Goal: Transaction & Acquisition: Purchase product/service

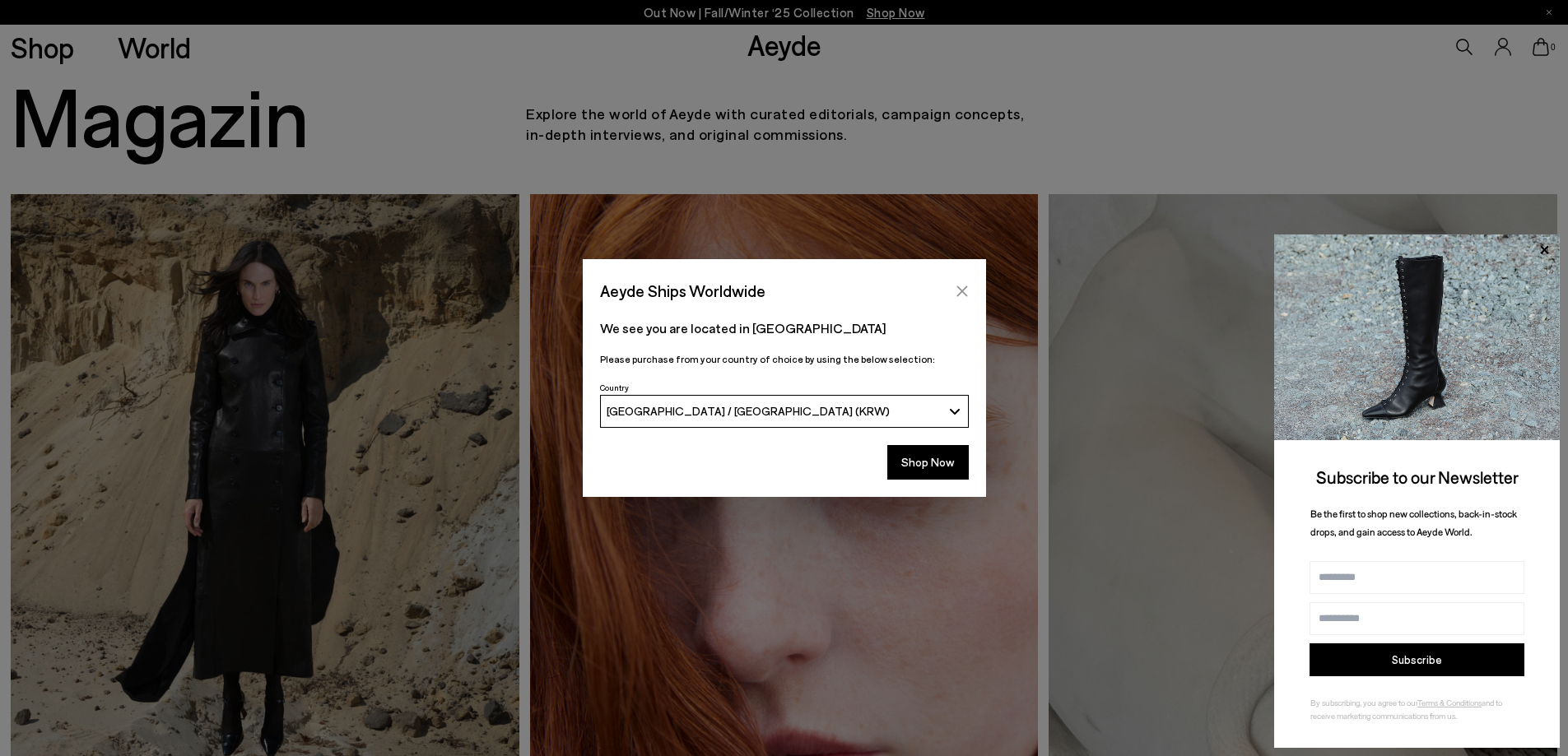
click at [960, 291] on icon "Close" at bounding box center [962, 291] width 11 height 11
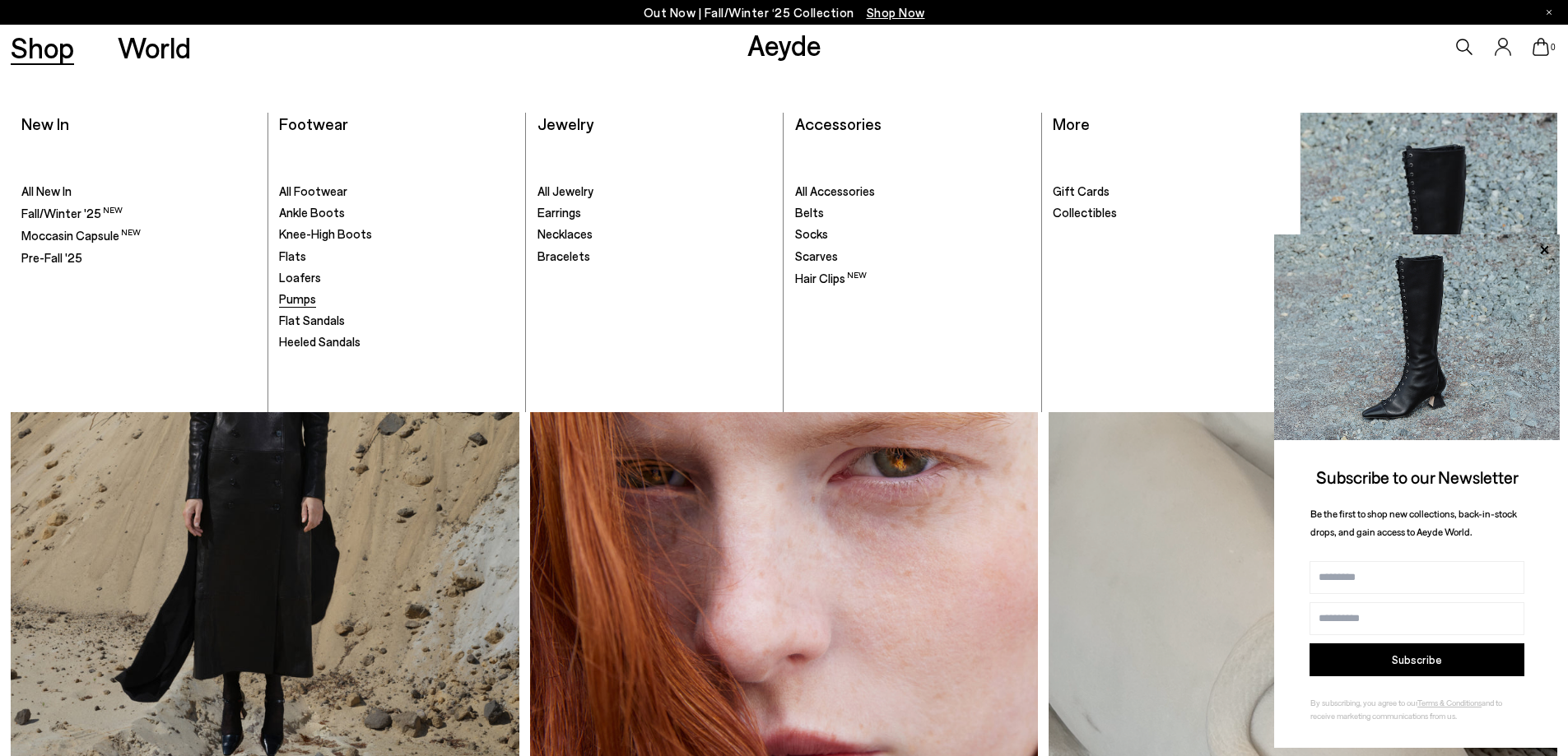
click at [325, 300] on link "Pumps" at bounding box center [396, 300] width 235 height 17
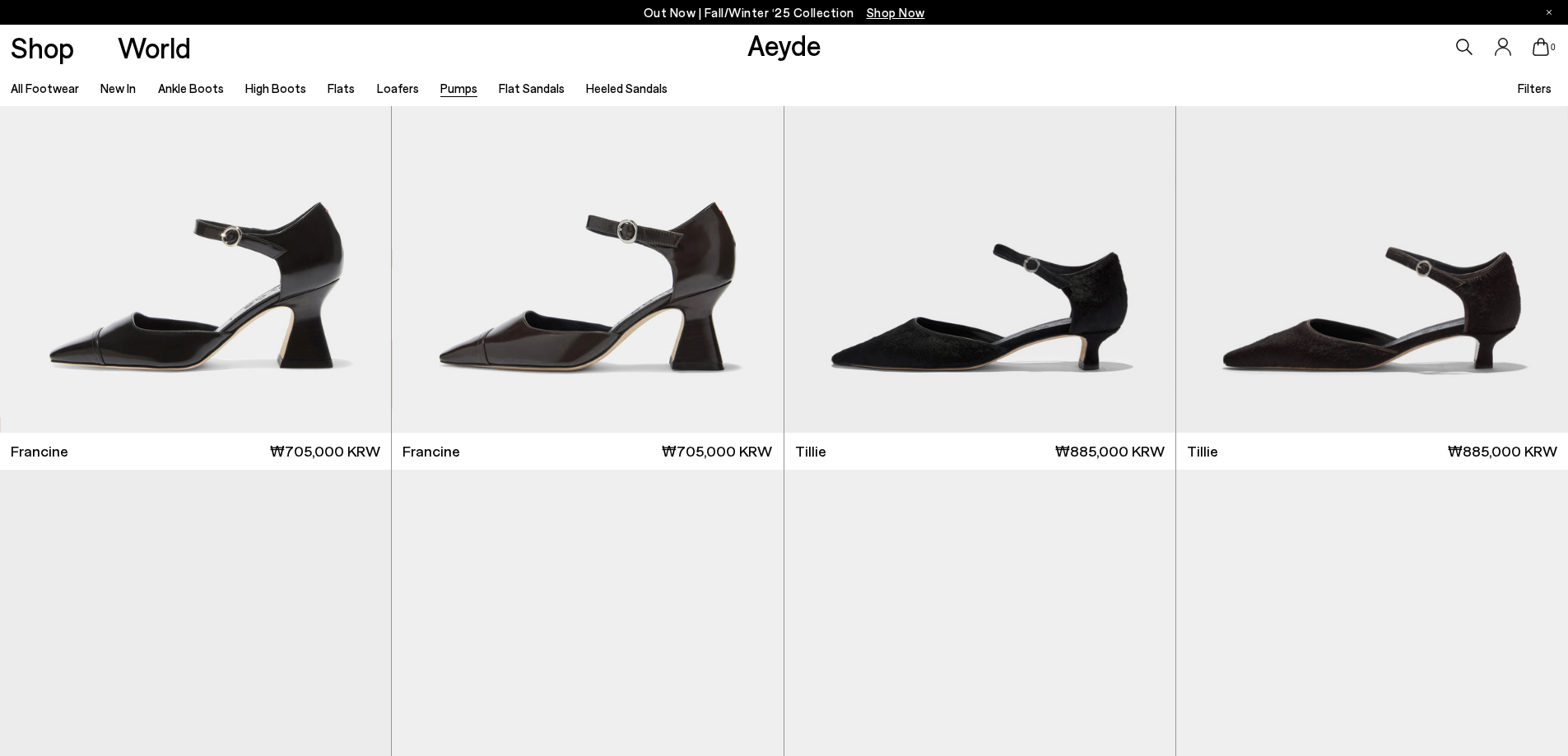
scroll to position [658, 0]
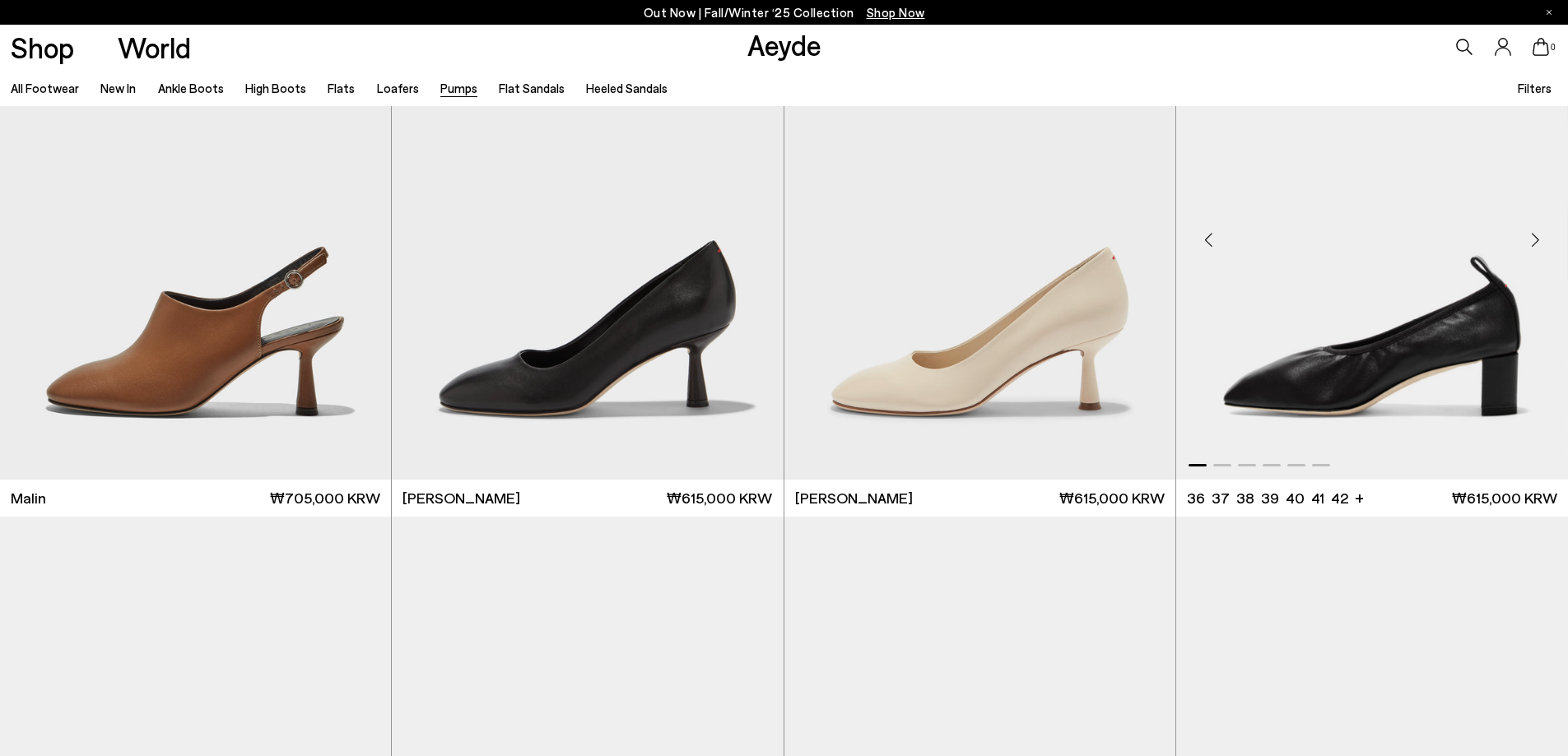
scroll to position [3868, 0]
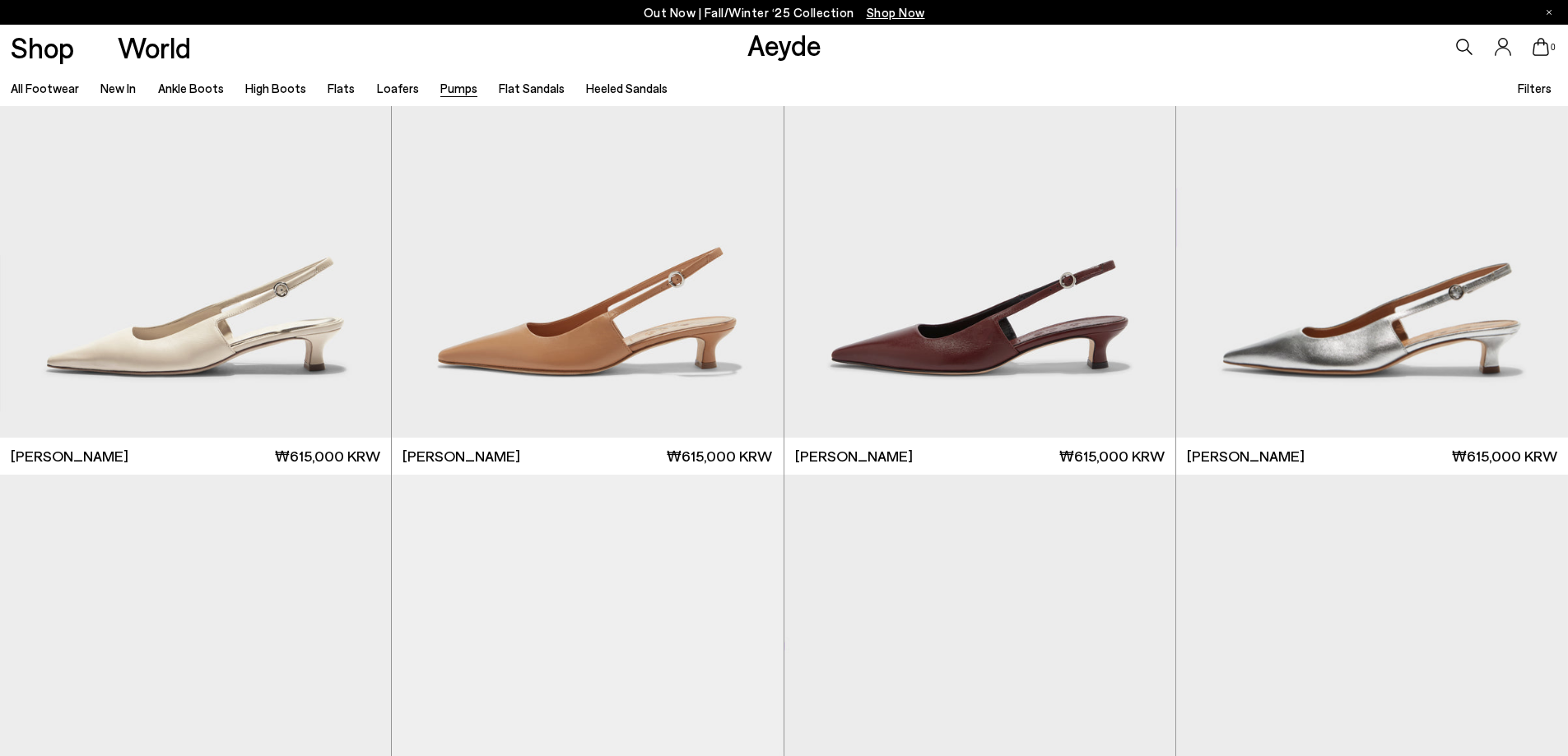
scroll to position [7159, 0]
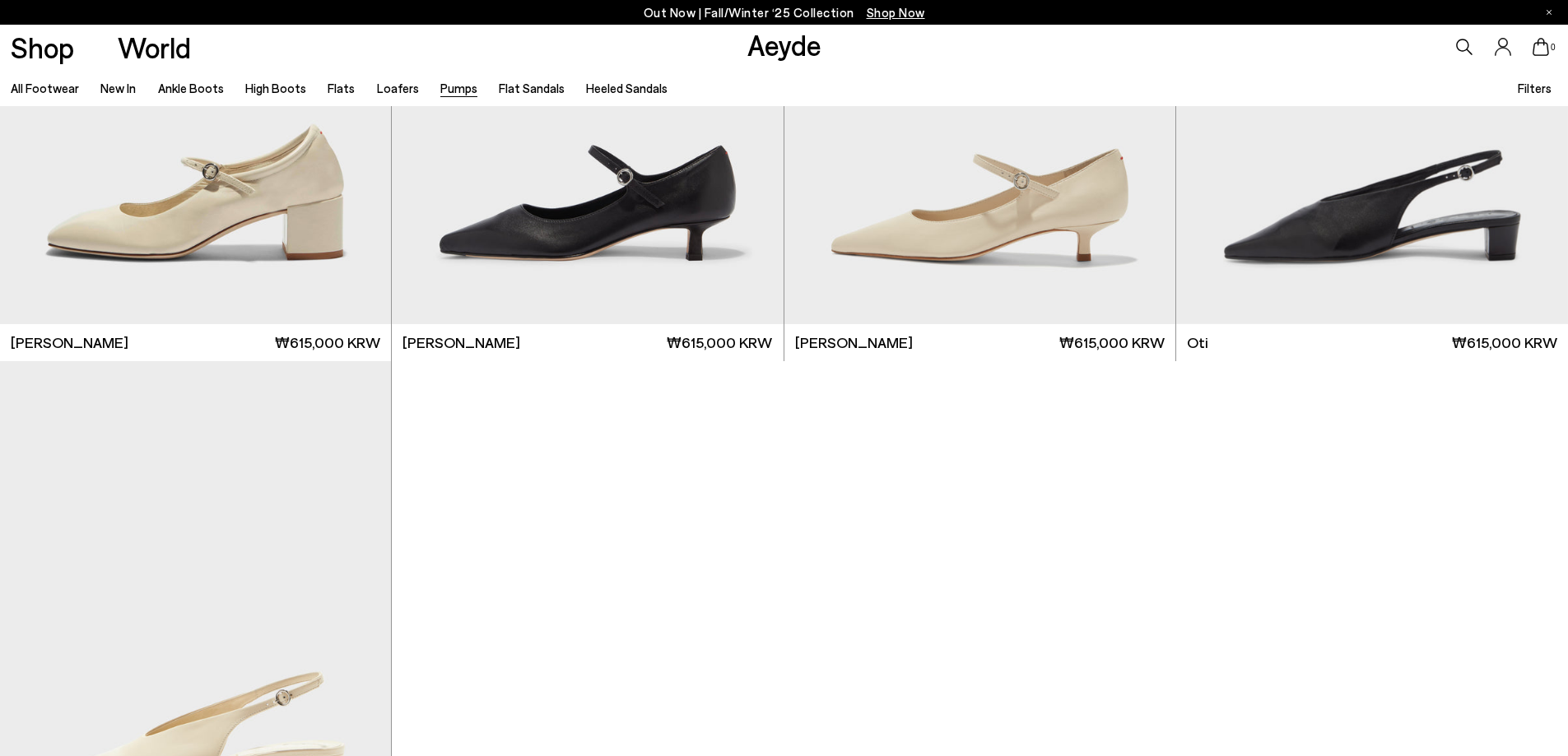
scroll to position [9299, 0]
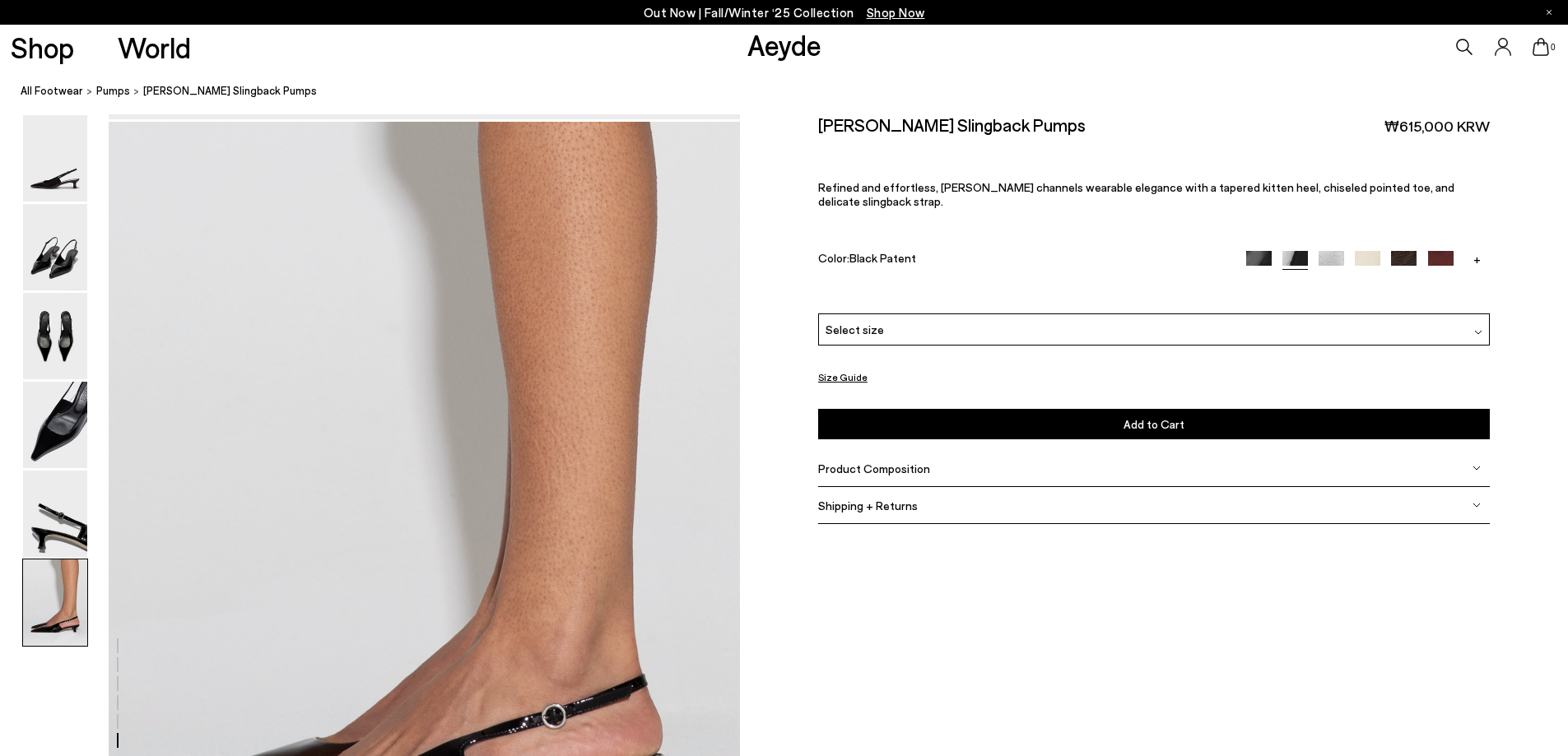
scroll to position [4196, 0]
